Goal: Task Accomplishment & Management: Use online tool/utility

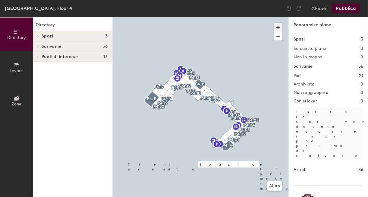
click at [279, 26] on span "button" at bounding box center [278, 27] width 9 height 9
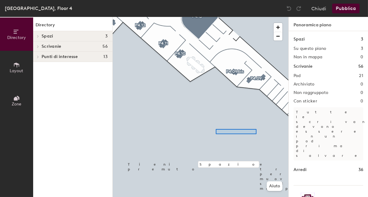
click at [216, 17] on div at bounding box center [201, 17] width 176 height 0
click at [259, 17] on div at bounding box center [201, 17] width 176 height 0
click at [278, 37] on span "button" at bounding box center [278, 36] width 9 height 8
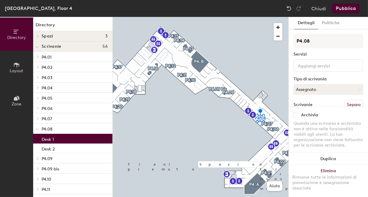
click at [72, 138] on div "Desk 1" at bounding box center [72, 139] width 79 height 10
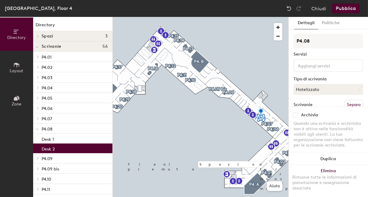
click at [69, 149] on div "Desk 2" at bounding box center [72, 148] width 79 height 10
click at [69, 145] on div "Desk 2" at bounding box center [72, 148] width 79 height 10
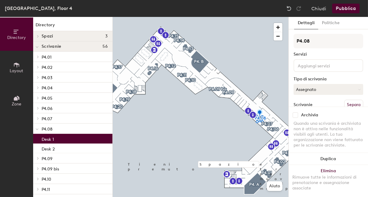
click at [69, 142] on div "Desk 1" at bounding box center [72, 139] width 79 height 10
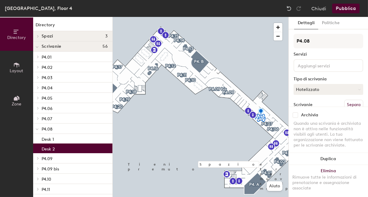
click at [69, 150] on div "Desk 2" at bounding box center [72, 148] width 79 height 10
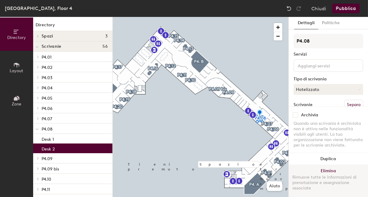
click at [322, 170] on button "Elimina Rimuove tutte le informazioni di prenotazione e assegnazione associate" at bounding box center [328, 181] width 79 height 32
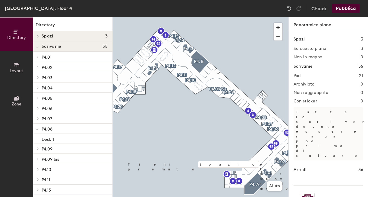
click at [348, 11] on button "Pubblica" at bounding box center [346, 9] width 27 height 10
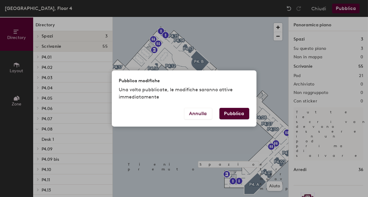
click at [237, 113] on button "Pubblica" at bounding box center [235, 113] width 30 height 11
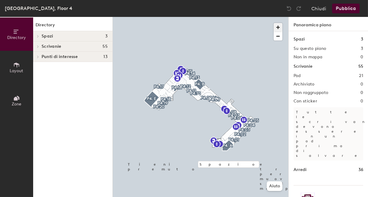
click at [278, 26] on span "button" at bounding box center [278, 27] width 9 height 9
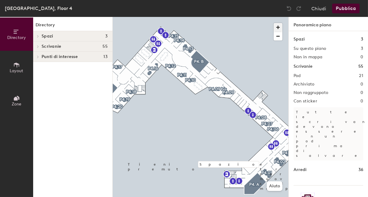
click at [278, 26] on span "button" at bounding box center [278, 27] width 9 height 9
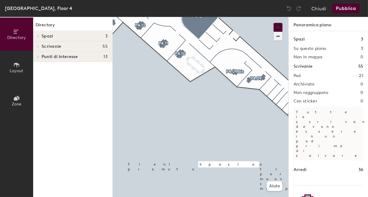
click at [274, 23] on button "button" at bounding box center [278, 27] width 9 height 9
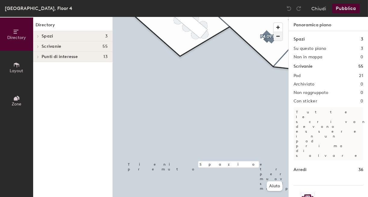
click at [280, 35] on span "button" at bounding box center [278, 36] width 9 height 8
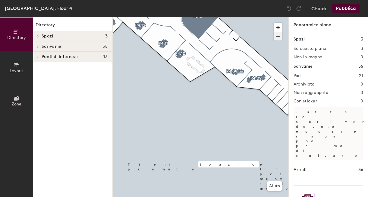
click at [276, 37] on span "button" at bounding box center [278, 36] width 9 height 8
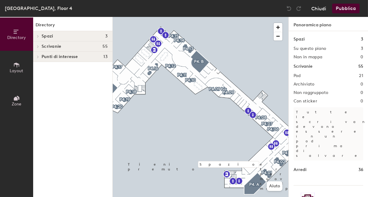
click at [321, 7] on button "Chiudi" at bounding box center [319, 9] width 15 height 10
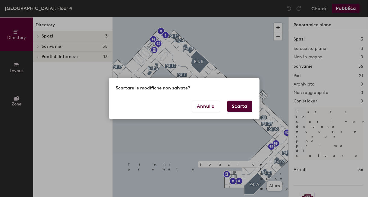
click at [239, 105] on button "Scarta" at bounding box center [240, 105] width 25 height 11
